Goal: Task Accomplishment & Management: Manage account settings

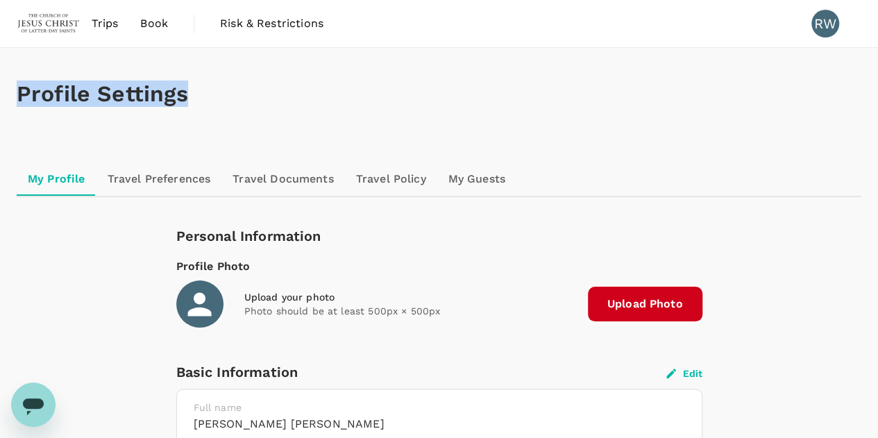
drag, startPoint x: 0, startPoint y: 0, endPoint x: 408, endPoint y: 27, distance: 409.0
click at [106, 20] on span "Trips" at bounding box center [105, 23] width 27 height 17
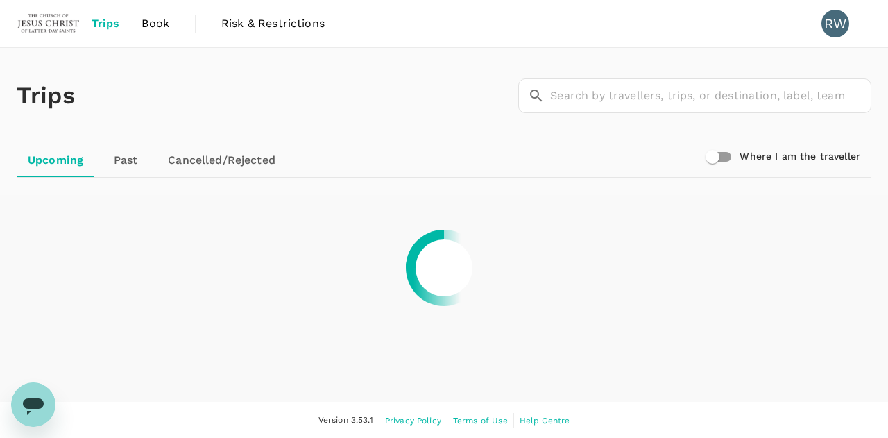
click at [129, 159] on link "Past" at bounding box center [125, 160] width 62 height 33
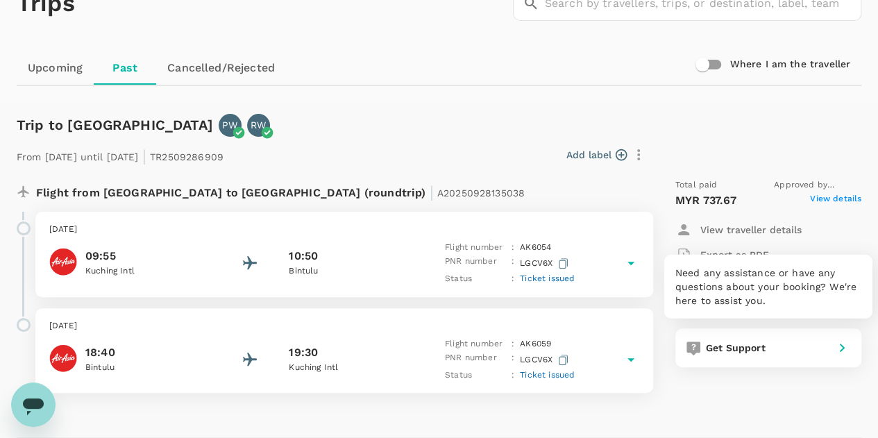
scroll to position [107, 0]
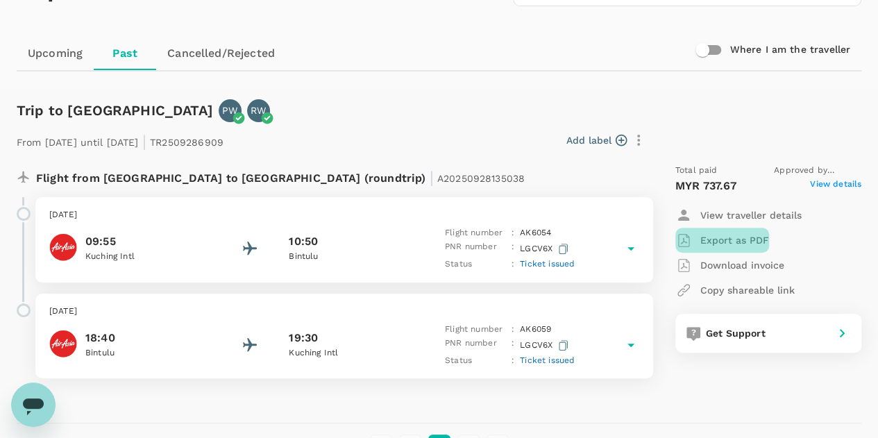
click at [724, 239] on p "Export as PDF" at bounding box center [734, 240] width 69 height 14
